Goal: Information Seeking & Learning: Learn about a topic

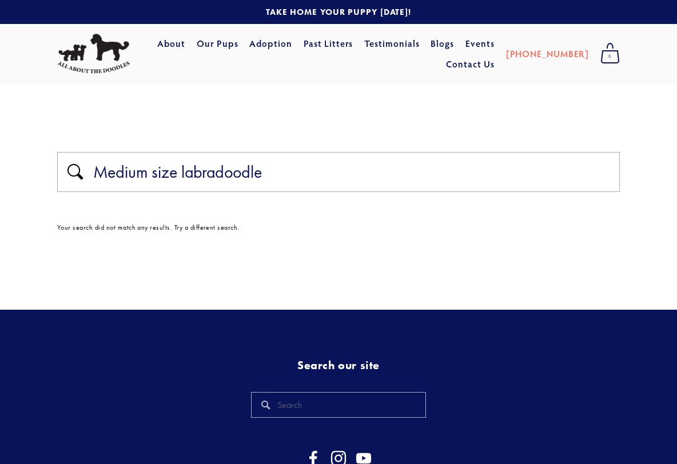
click at [146, 175] on input "Medium size labradoodle" at bounding box center [352, 172] width 521 height 22
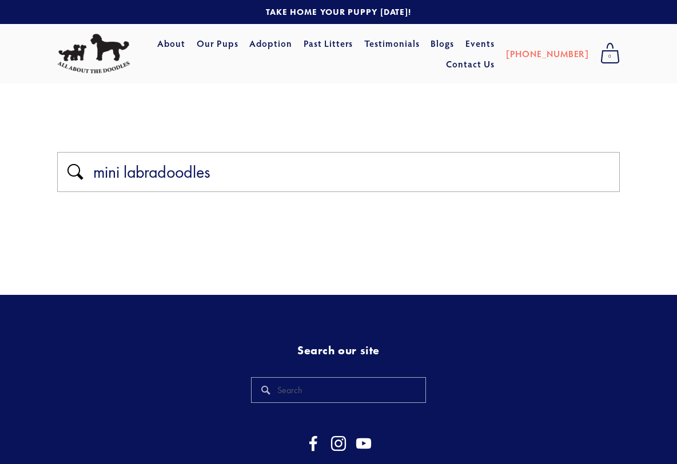
type input "mini labradoodles"
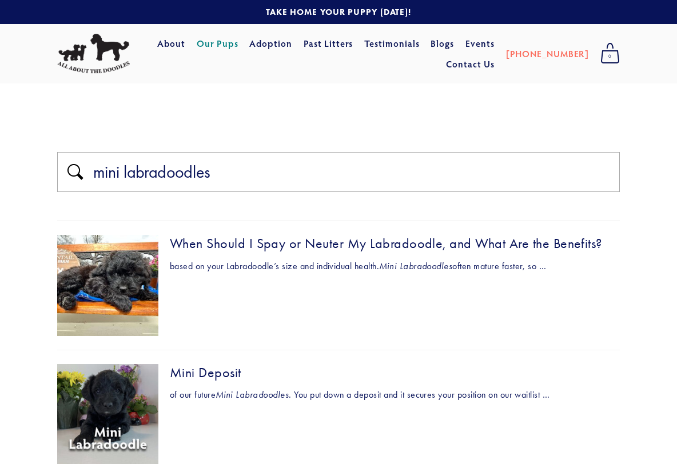
click at [239, 45] on link "Our Pups" at bounding box center [218, 43] width 42 height 21
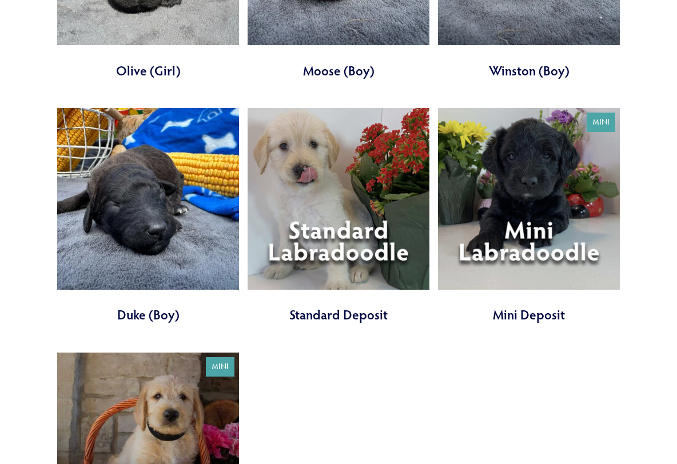
scroll to position [3330, 0]
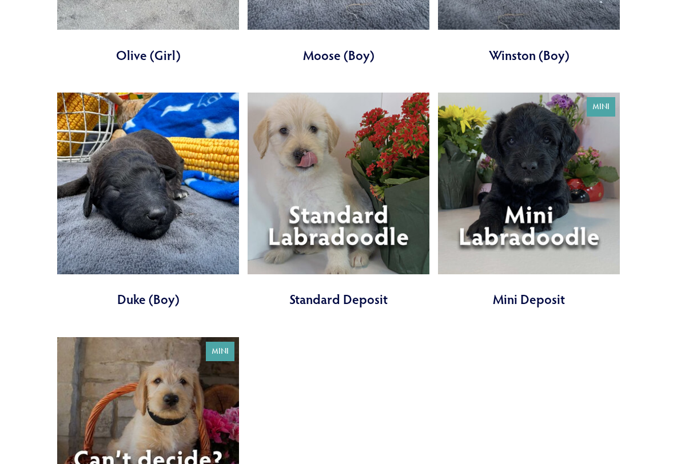
click at [527, 218] on link at bounding box center [529, 201] width 182 height 216
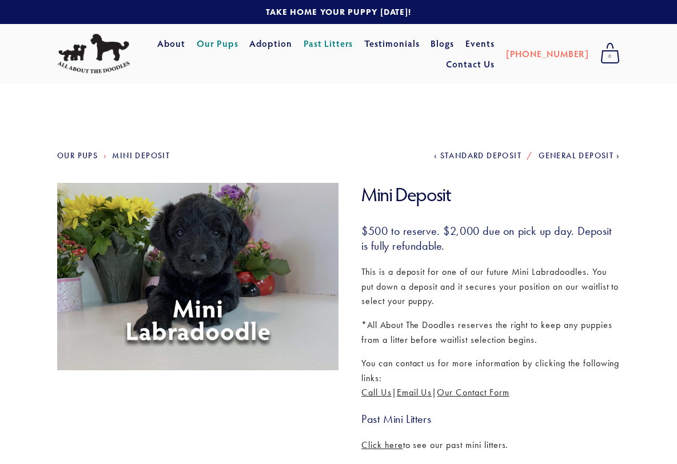
click at [85, 156] on link "Our Pups" at bounding box center [77, 156] width 41 height 10
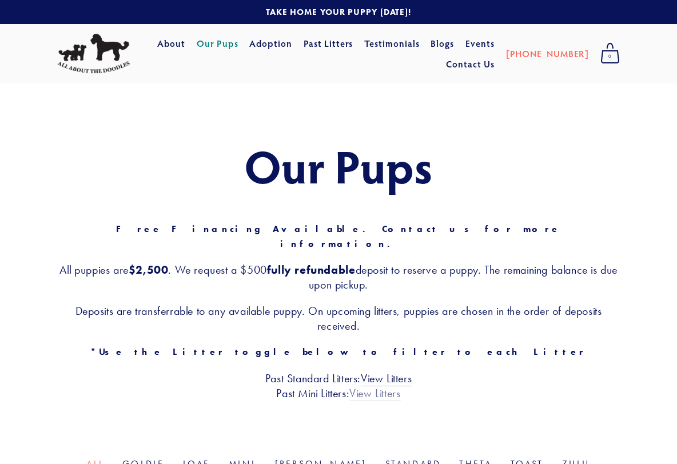
click at [379, 387] on link "View Litters" at bounding box center [374, 394] width 51 height 15
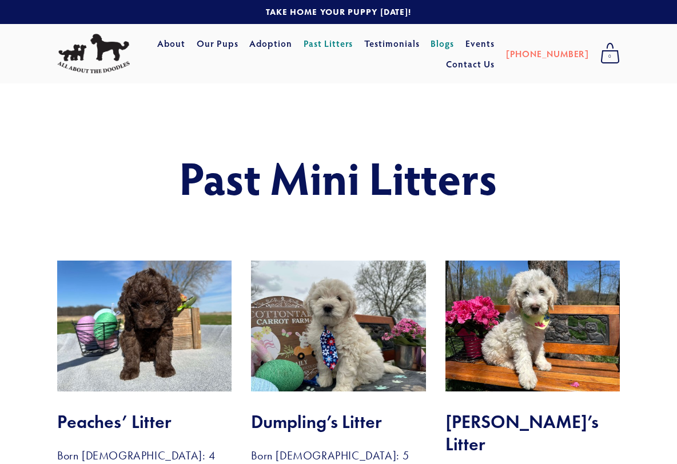
click at [454, 44] on link "Blogs" at bounding box center [442, 43] width 23 height 21
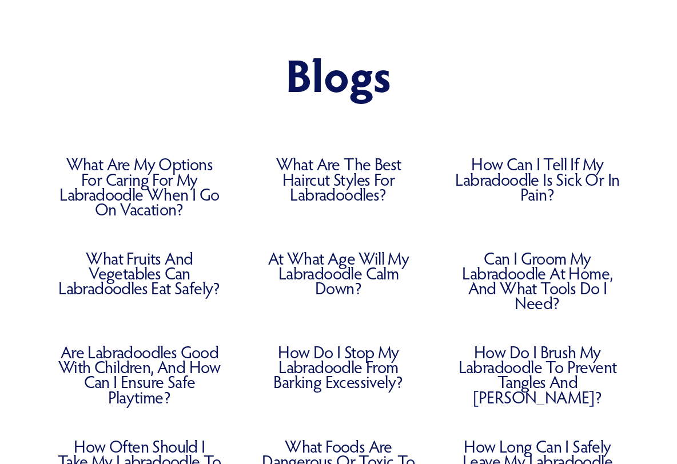
scroll to position [69, 0]
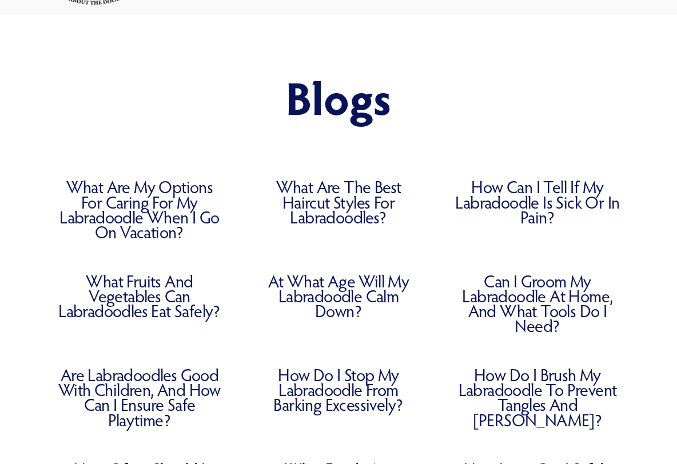
click at [359, 201] on link "What Are the Best Haircut Styles for Labradoodles?" at bounding box center [338, 202] width 165 height 45
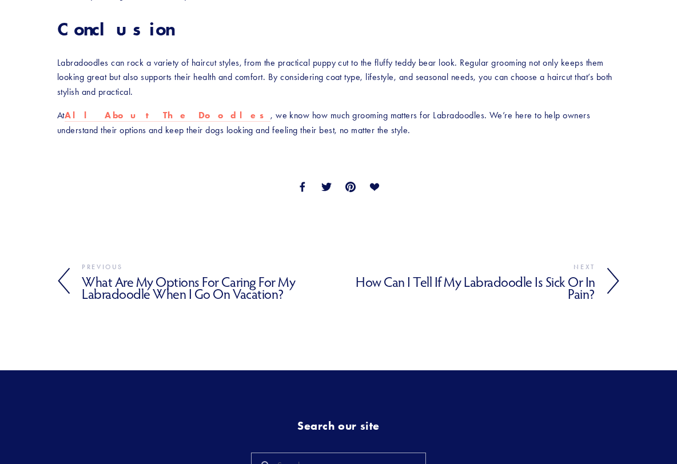
scroll to position [1579, 0]
